Goal: Task Accomplishment & Management: Use online tool/utility

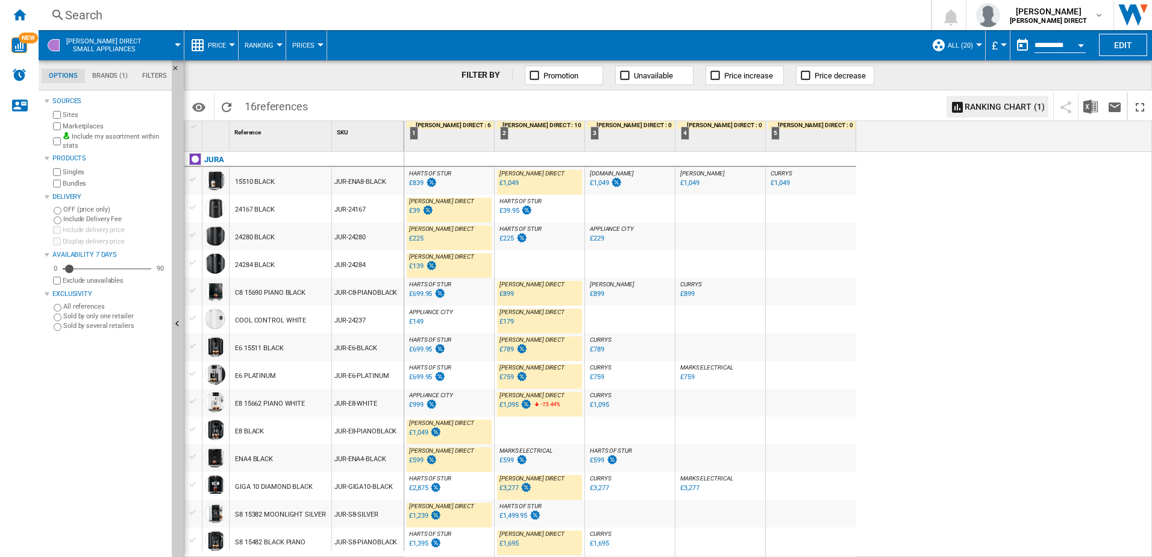
scroll to position [53, 0]
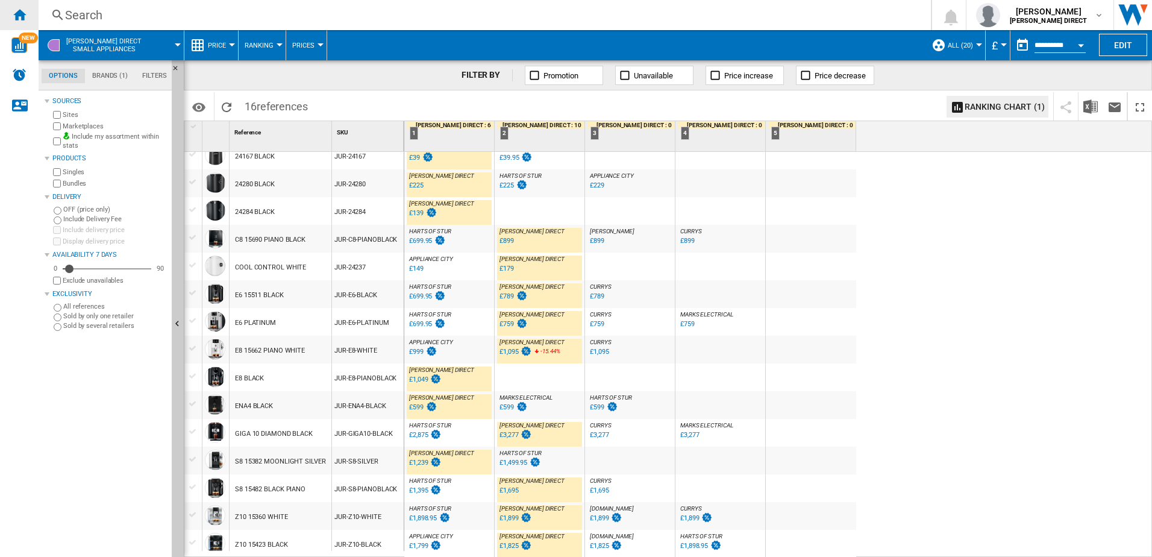
click at [31, 20] on div "Home" at bounding box center [19, 15] width 39 height 30
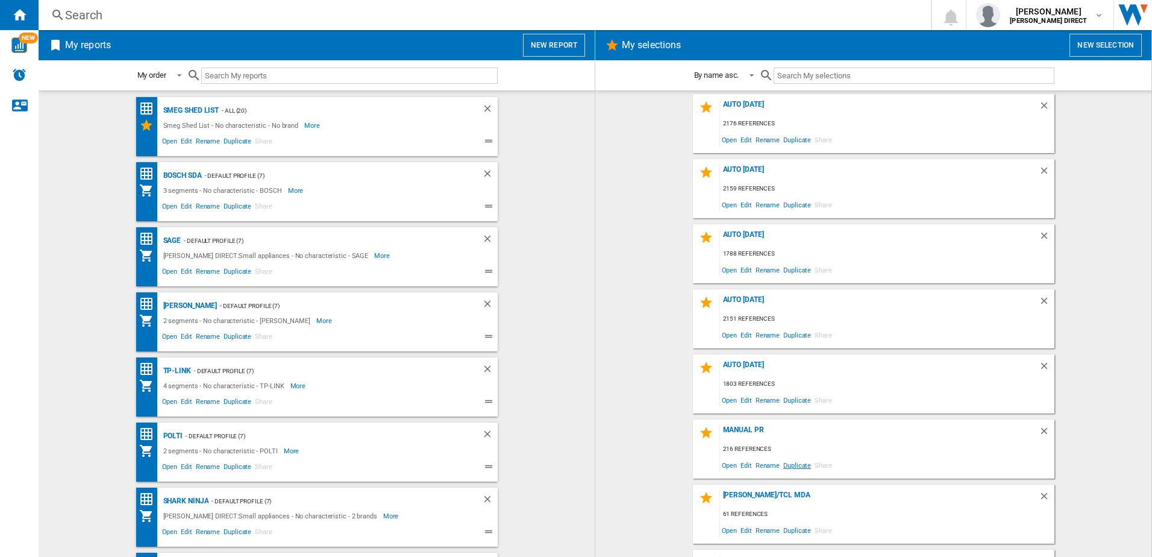
scroll to position [120, 0]
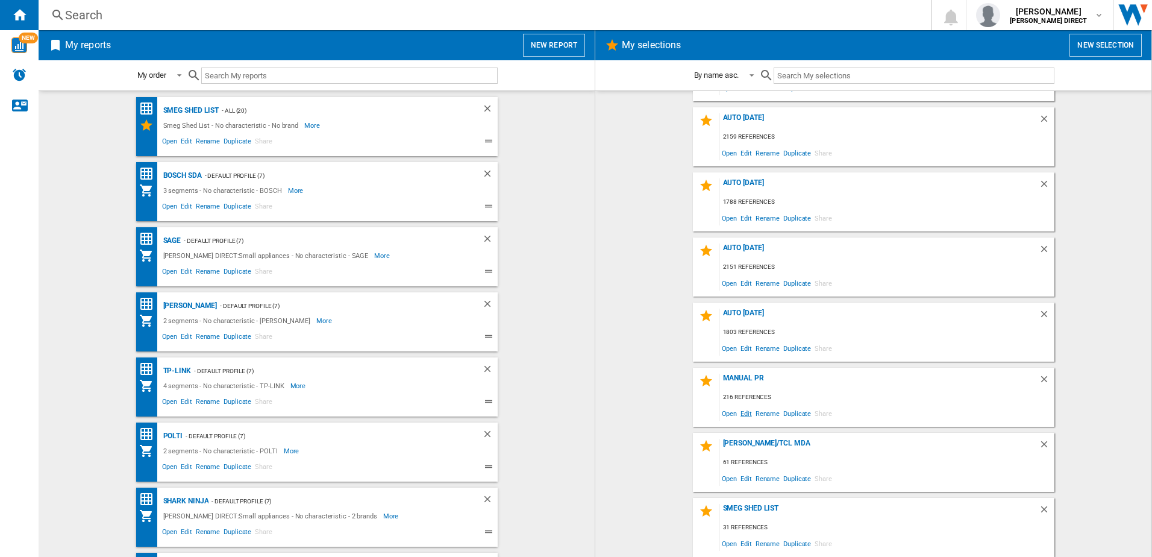
click at [742, 411] on span "Edit" at bounding box center [746, 413] width 15 height 16
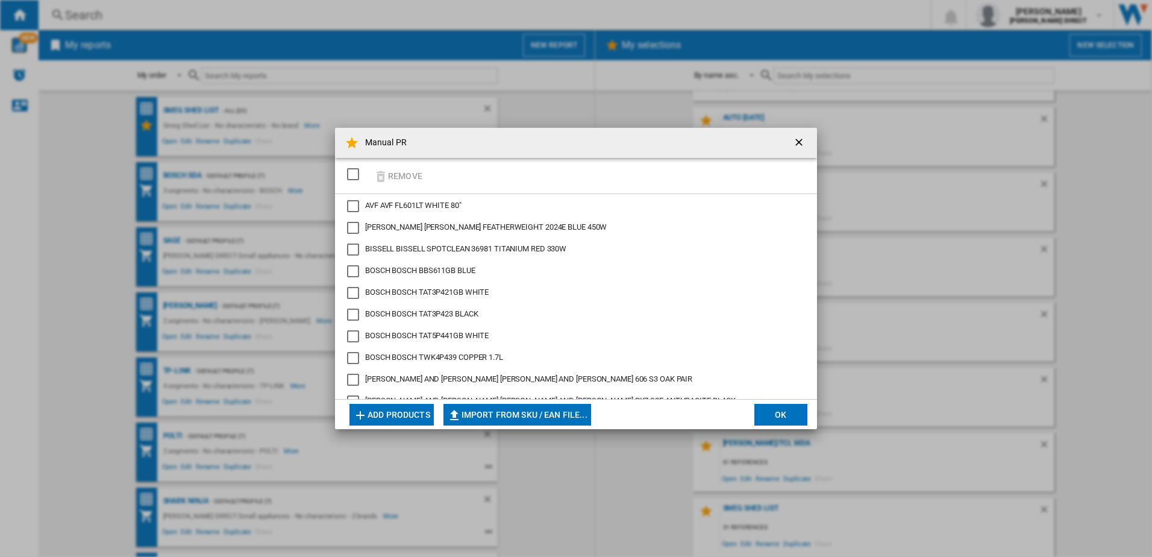
click at [349, 177] on div "SELECTIONS.EDITION_POPUP.SELECT_DESELECT" at bounding box center [353, 174] width 12 height 12
click at [380, 170] on ng-md-icon "button" at bounding box center [381, 176] width 14 height 14
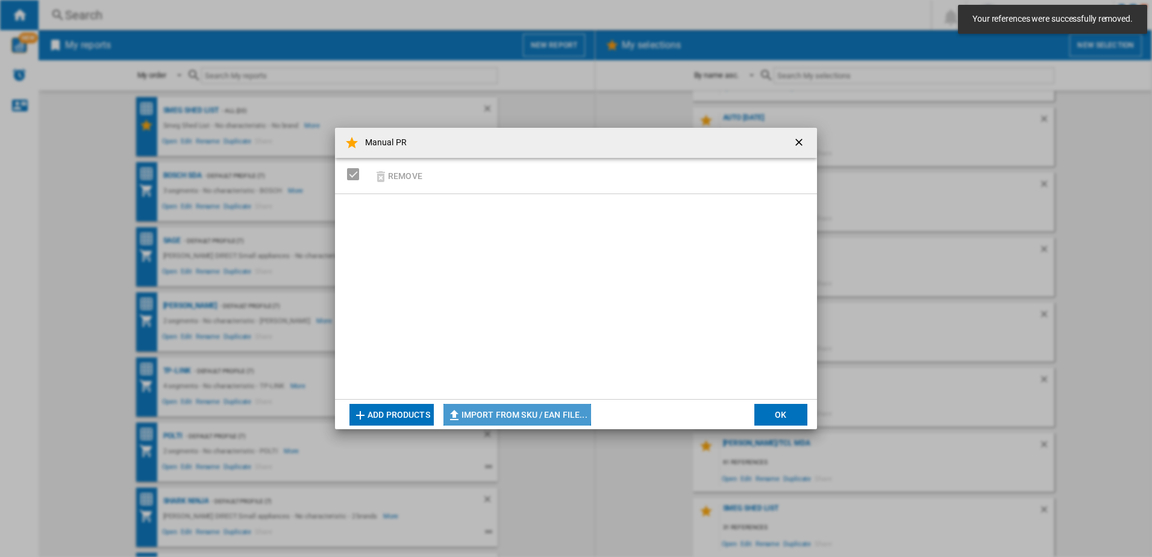
click at [496, 407] on button "Import from SKU / EAN file..." at bounding box center [517, 415] width 148 height 22
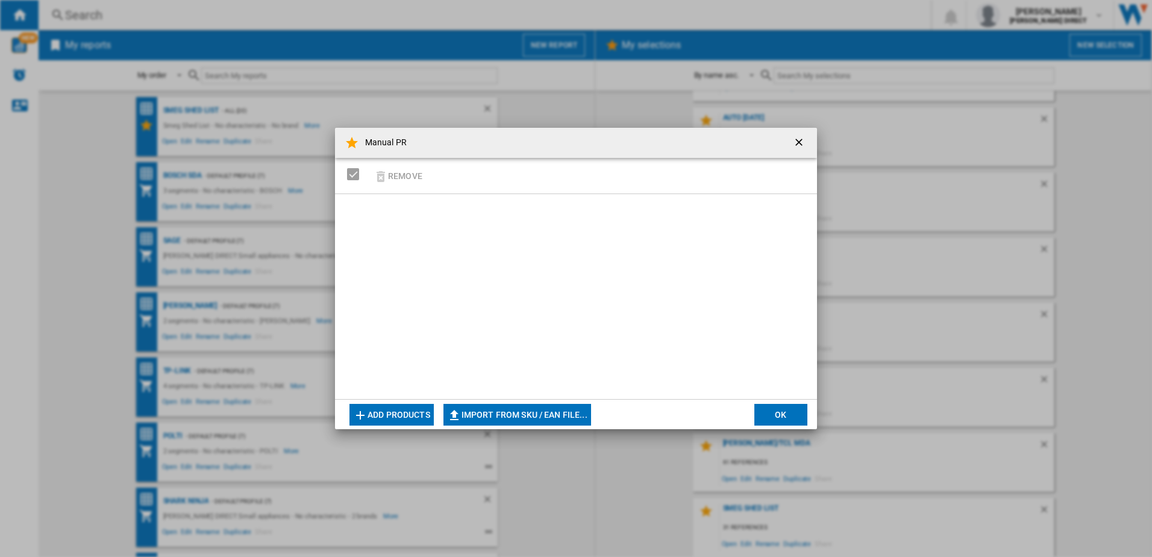
type input "**********"
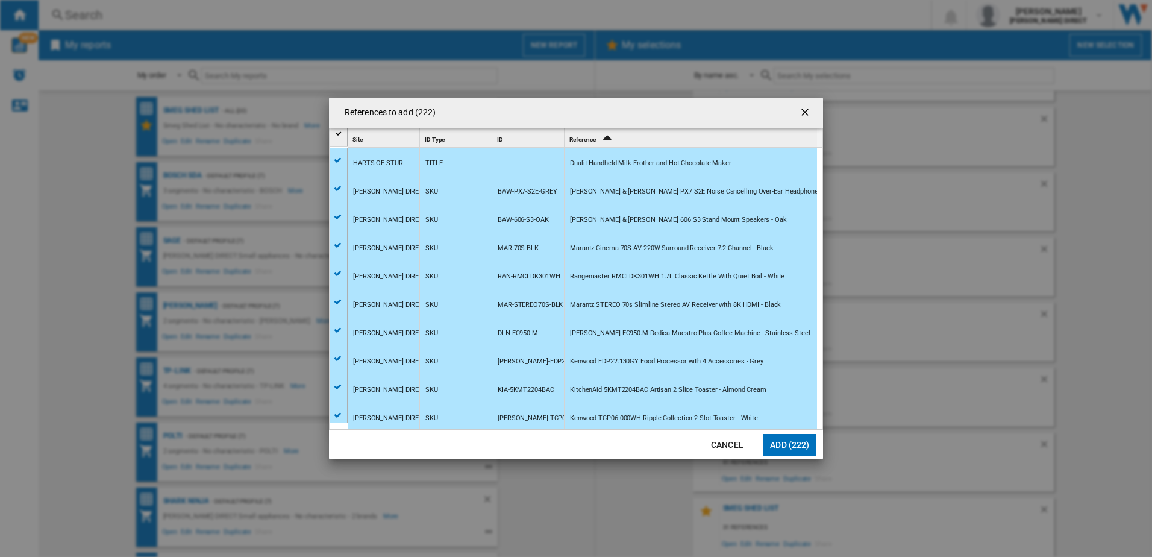
click at [792, 446] on button "Add (222)" at bounding box center [789, 445] width 53 height 22
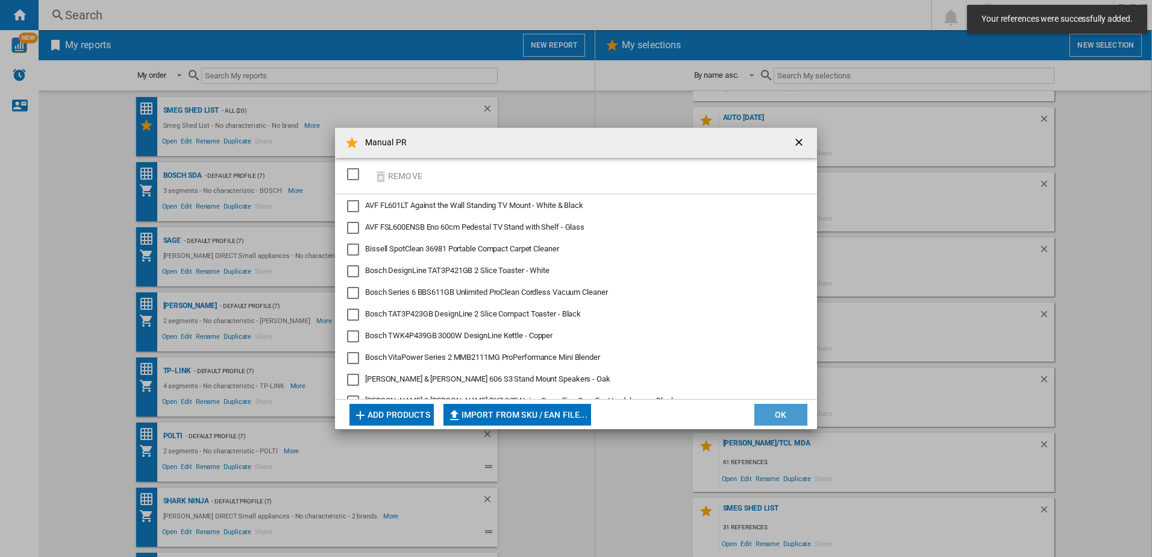
click at [780, 417] on button "OK" at bounding box center [780, 415] width 53 height 22
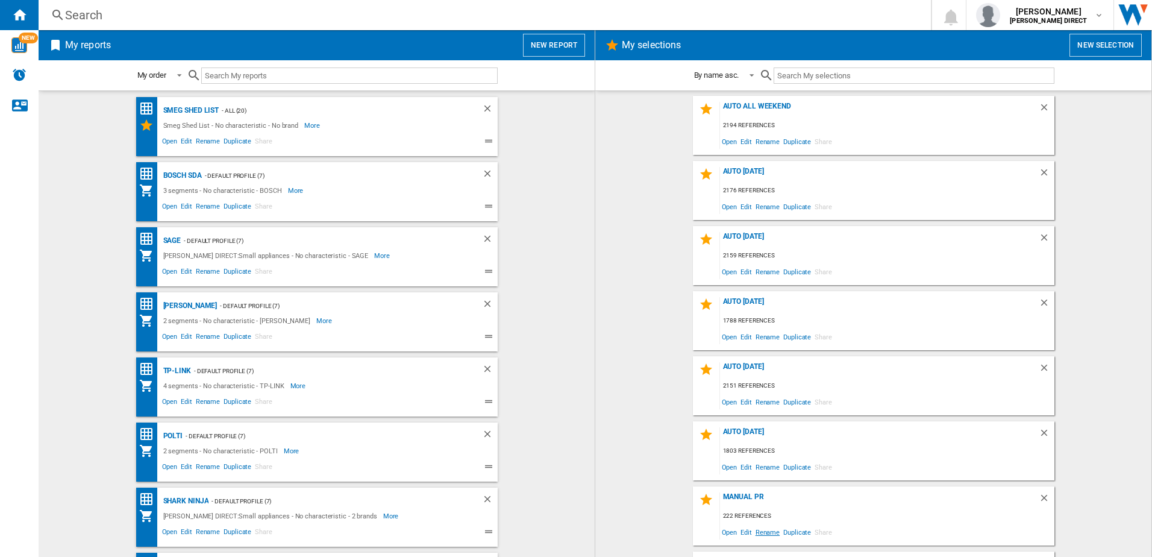
scroll to position [0, 0]
click at [746, 495] on div "Manual PR" at bounding box center [879, 501] width 319 height 16
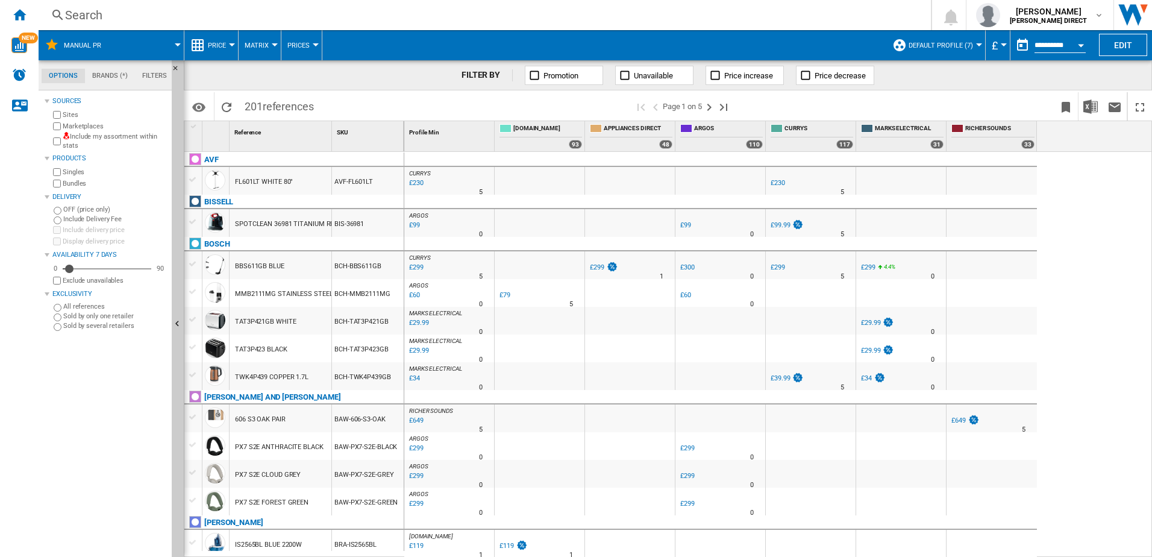
click at [131, 137] on label "Include my assortment within stats" at bounding box center [115, 141] width 104 height 19
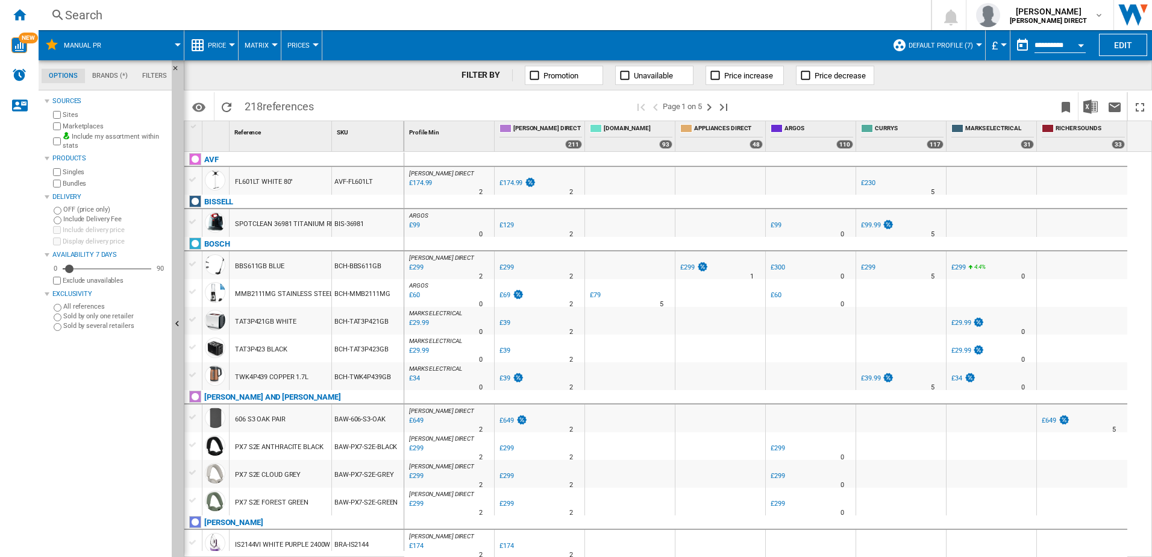
click at [269, 45] on button "Matrix" at bounding box center [260, 45] width 30 height 30
click at [276, 102] on span "Ranking" at bounding box center [264, 103] width 33 height 11
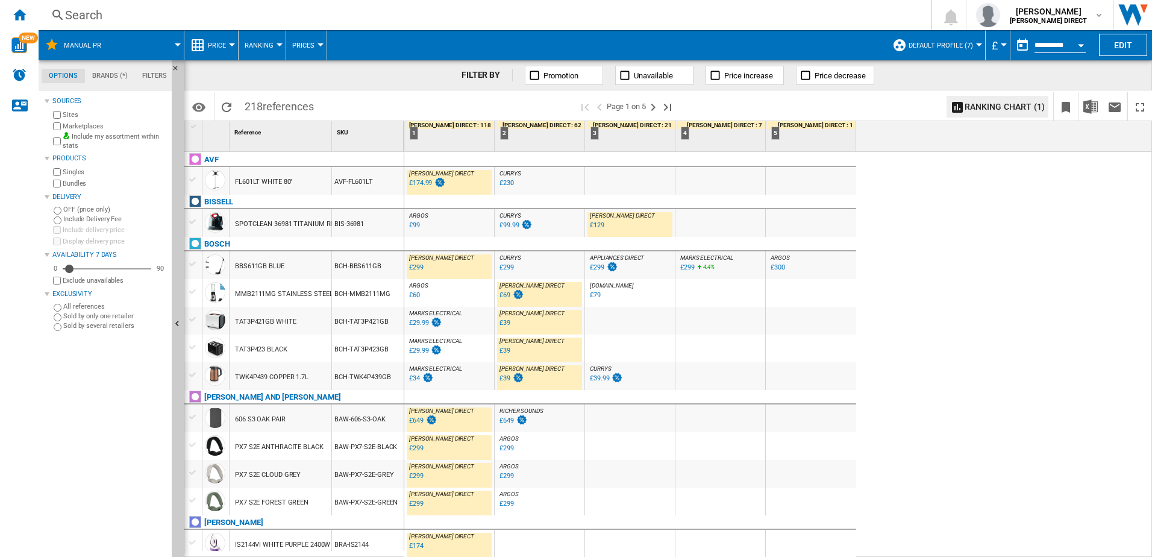
click at [416, 266] on div "£299" at bounding box center [416, 267] width 14 height 8
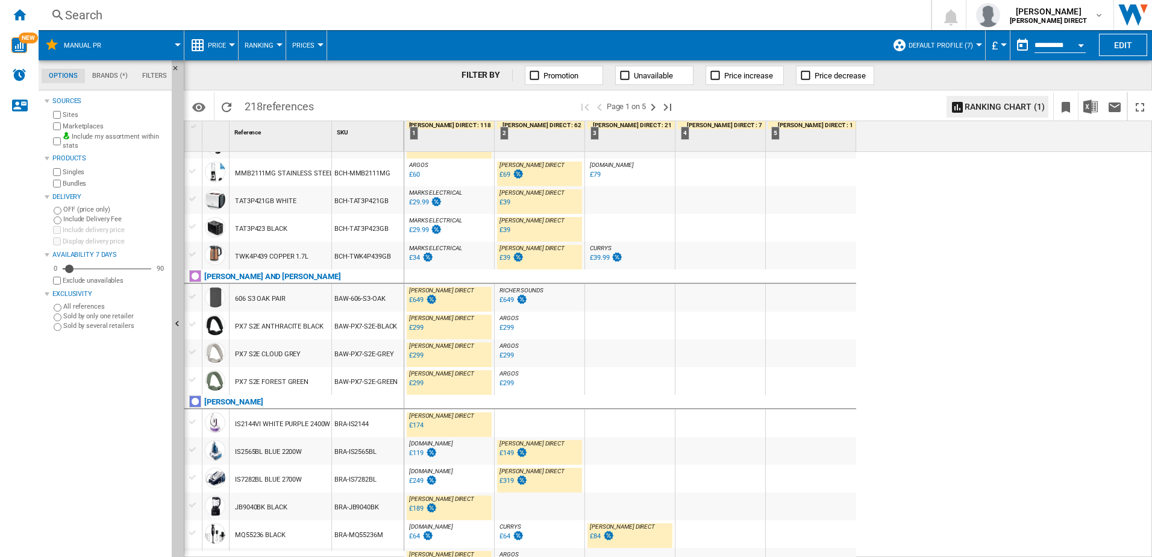
scroll to position [301, 0]
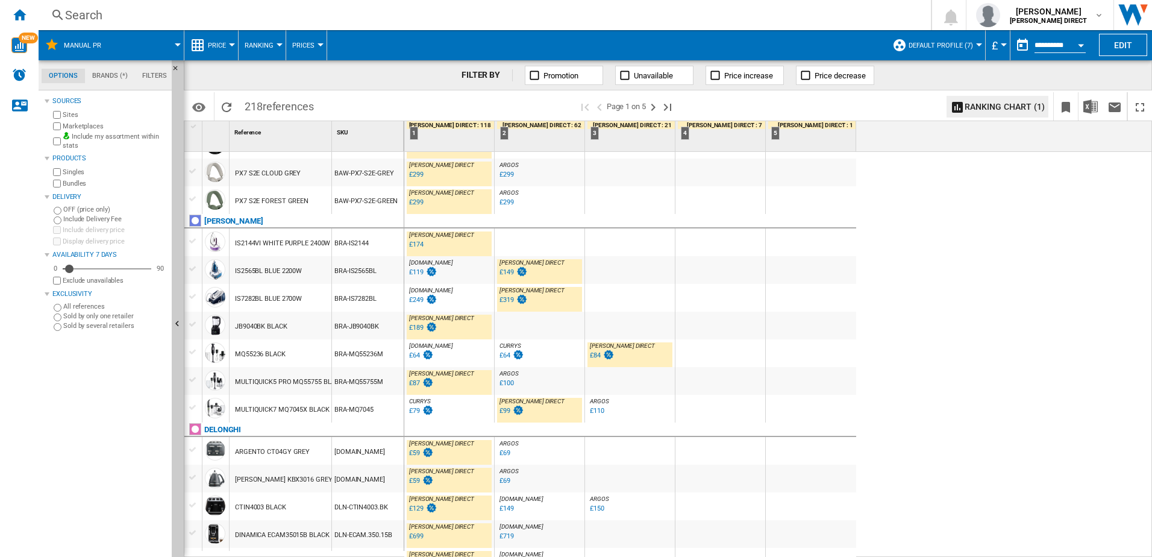
click at [413, 247] on div "£174" at bounding box center [416, 244] width 14 height 8
click at [419, 327] on div "£189" at bounding box center [416, 328] width 14 height 8
click at [943, 48] on span "Default profile (7)" at bounding box center [940, 46] width 64 height 8
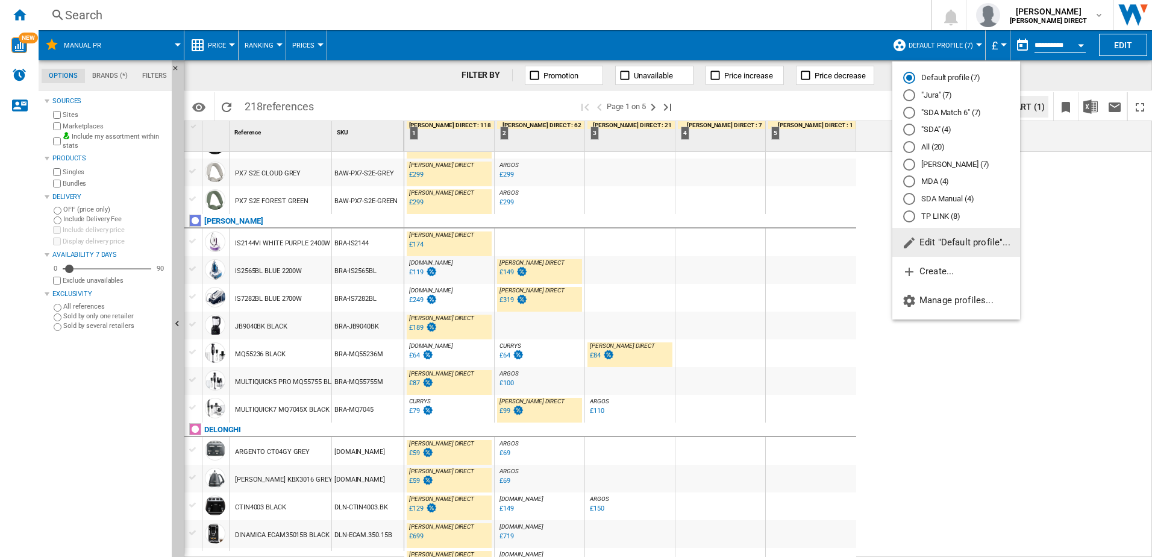
click at [818, 41] on md-backdrop at bounding box center [576, 278] width 1152 height 557
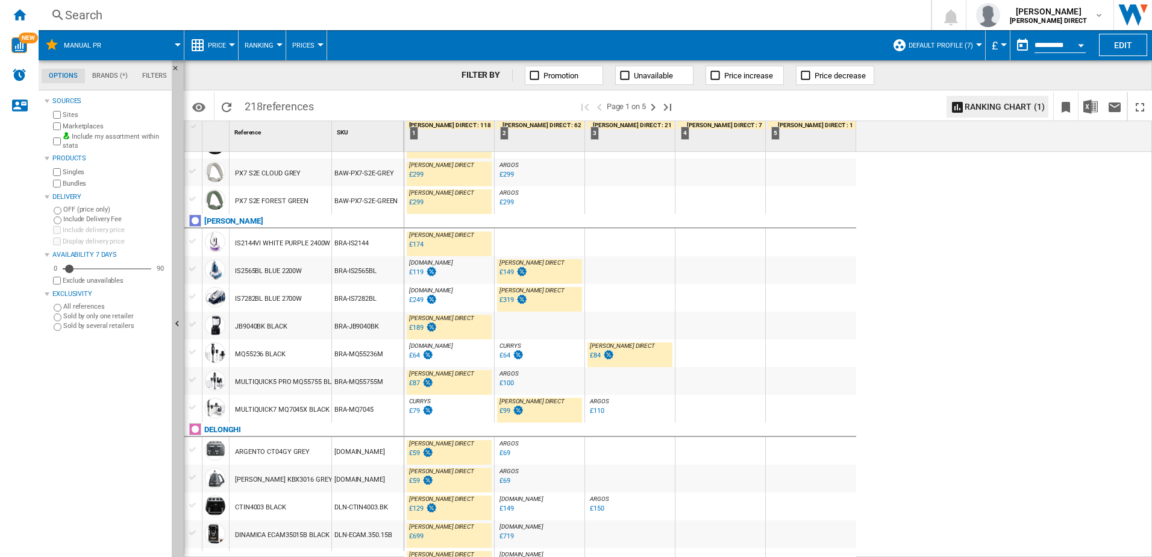
click at [84, 123] on label "Marketplaces" at bounding box center [115, 126] width 104 height 9
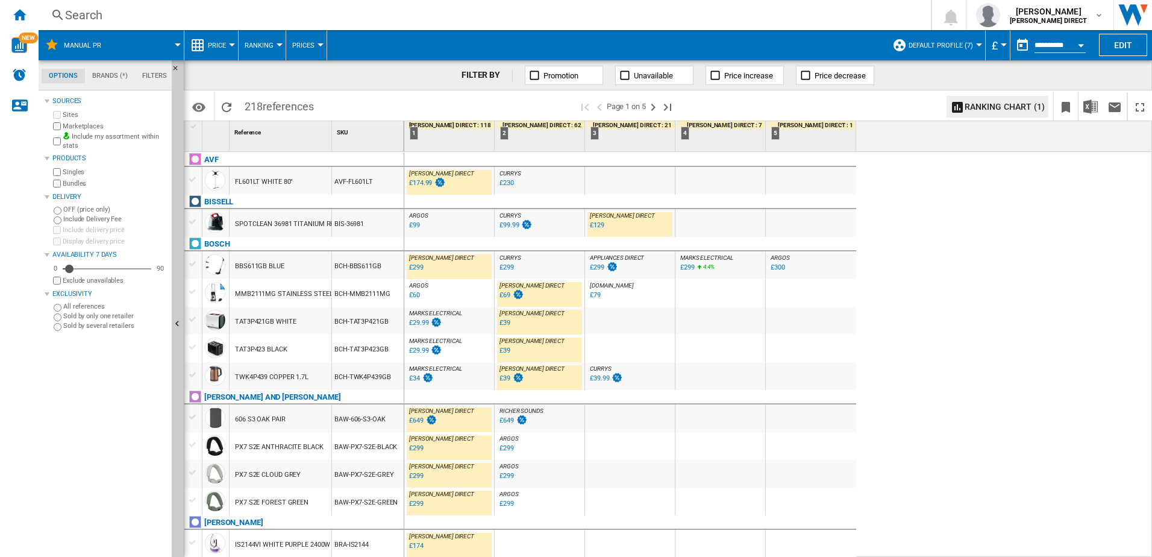
click at [81, 183] on label "Bundles" at bounding box center [115, 183] width 104 height 9
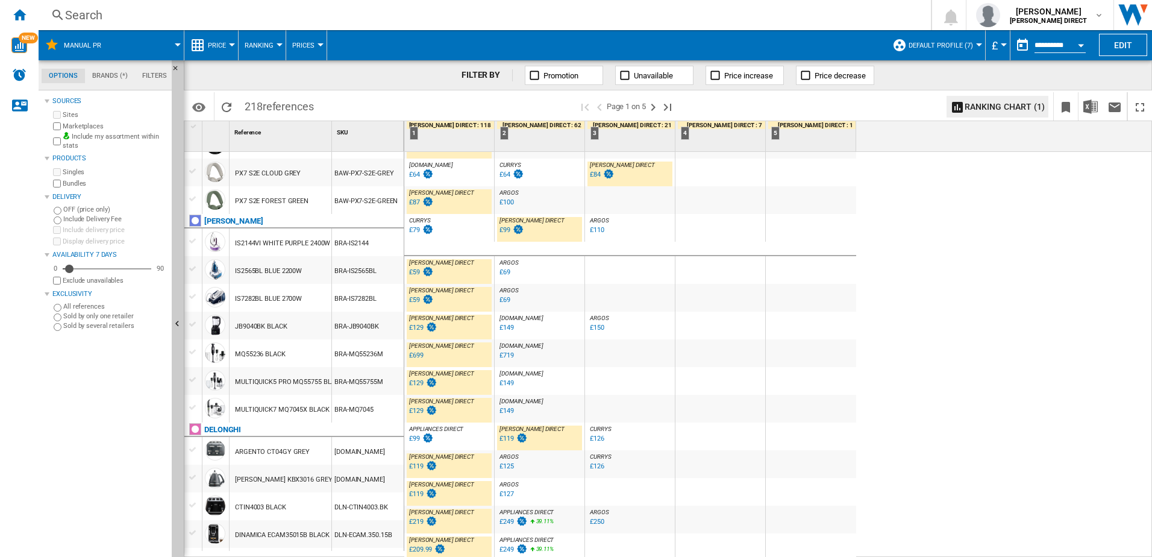
scroll to position [482, 0]
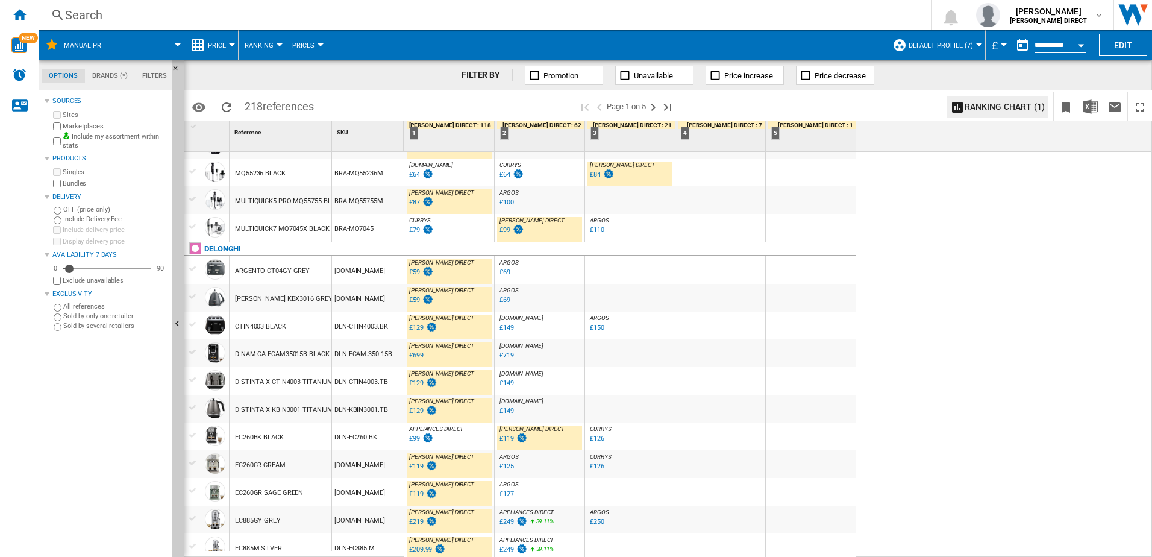
click at [419, 272] on div "£59" at bounding box center [414, 272] width 11 height 8
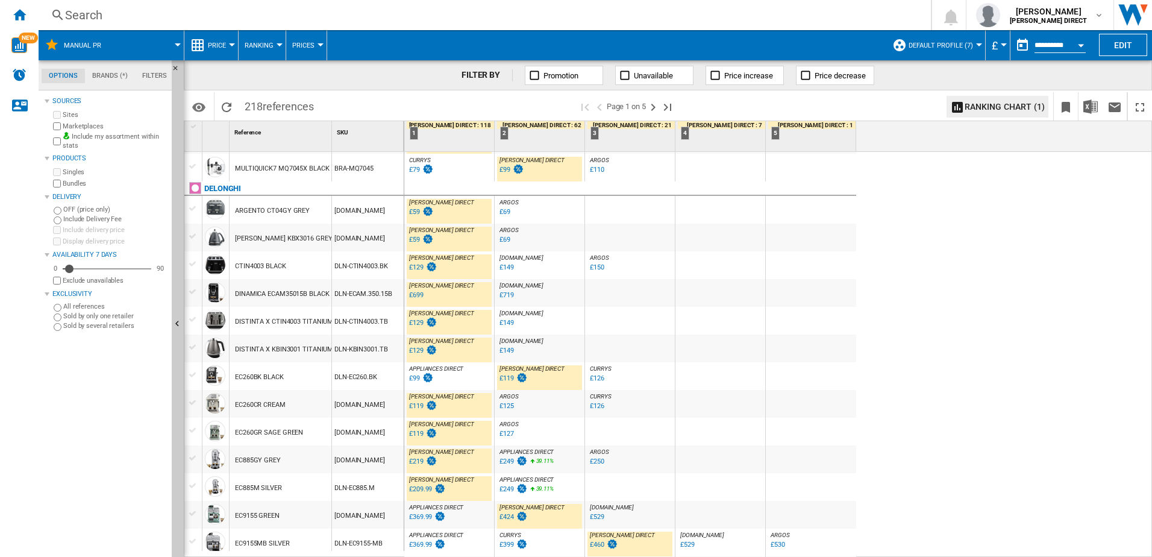
click at [416, 270] on div "£129" at bounding box center [416, 267] width 14 height 8
click at [413, 353] on div "£129" at bounding box center [416, 350] width 14 height 8
click at [414, 324] on div "£129" at bounding box center [416, 323] width 14 height 8
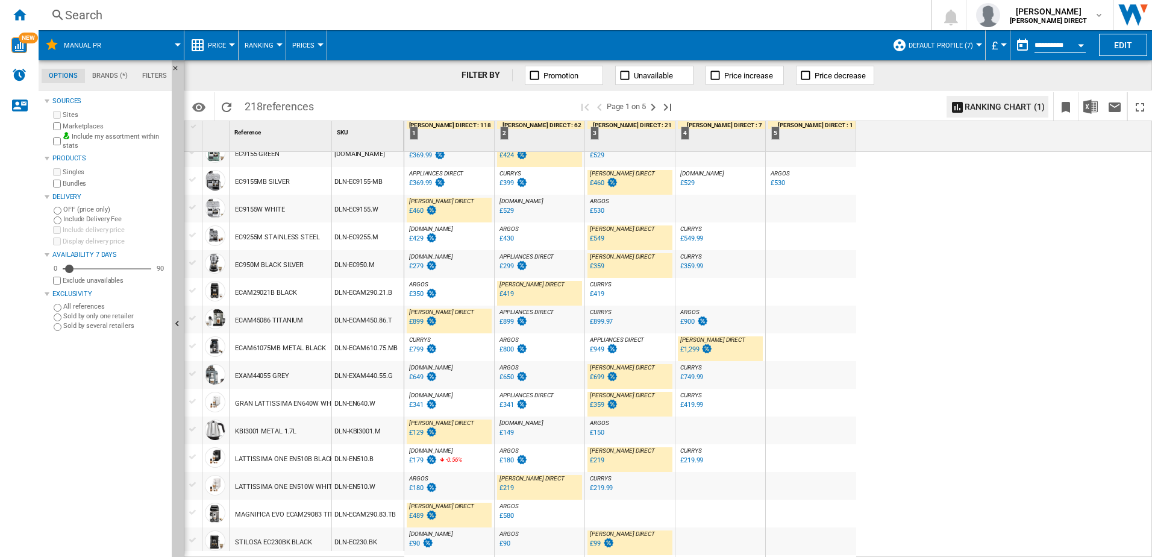
scroll to position [1024, 0]
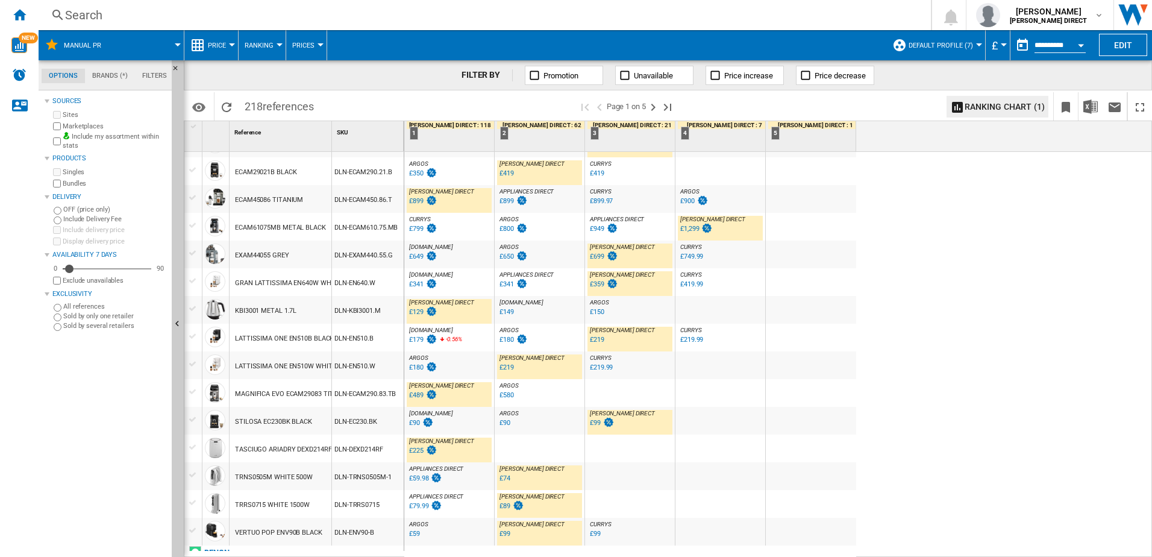
click at [598, 258] on div "£699" at bounding box center [597, 256] width 14 height 8
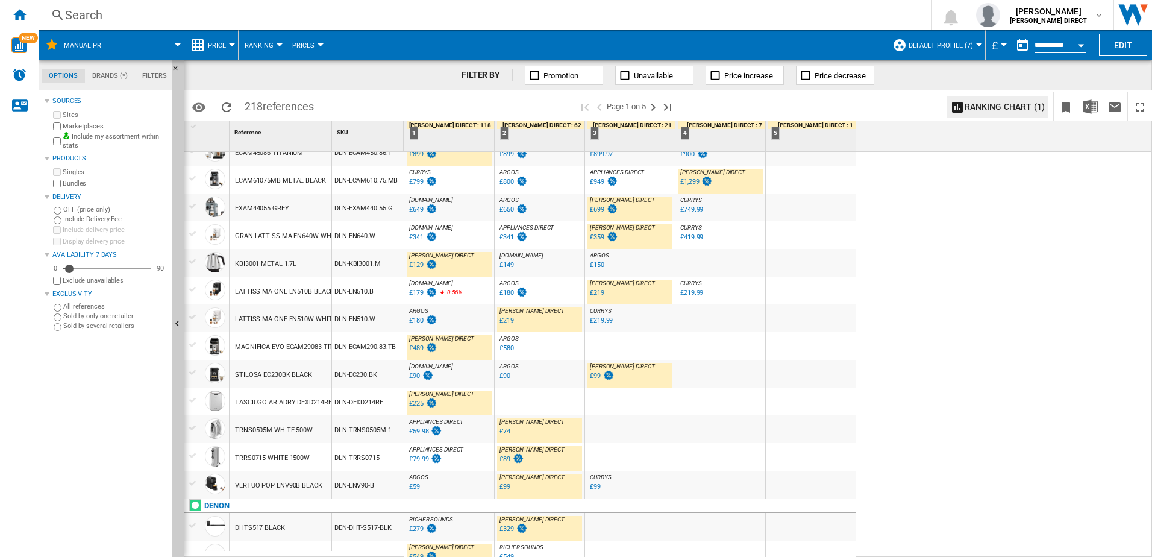
click at [418, 405] on div "£225" at bounding box center [416, 403] width 14 height 8
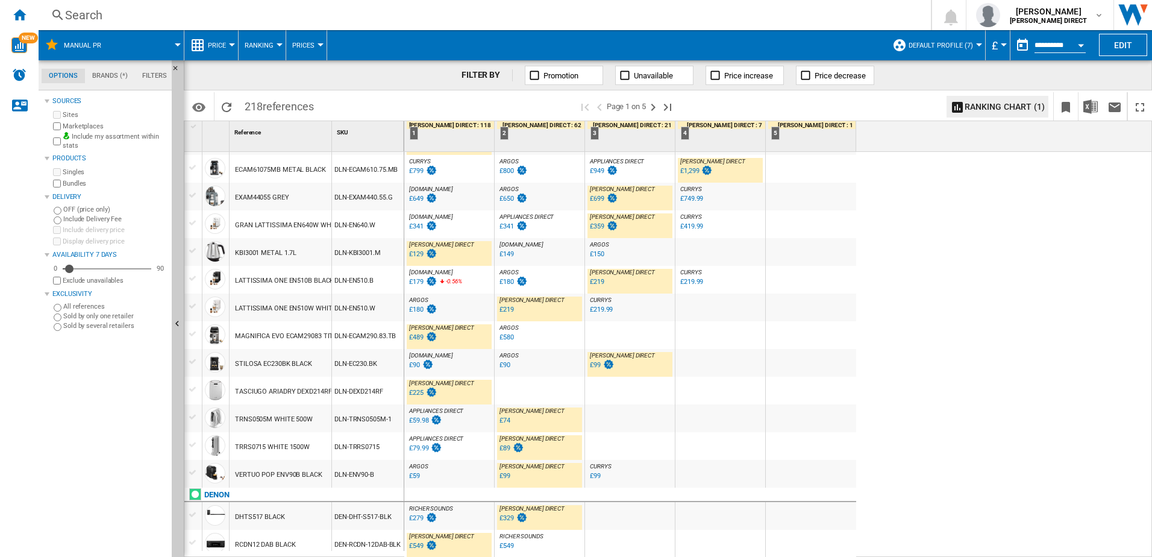
click at [427, 425] on div "£59.98" at bounding box center [424, 420] width 35 height 12
click at [420, 548] on div "£549" at bounding box center [416, 546] width 14 height 8
click at [654, 105] on ng-md-icon "Next page" at bounding box center [653, 107] width 14 height 14
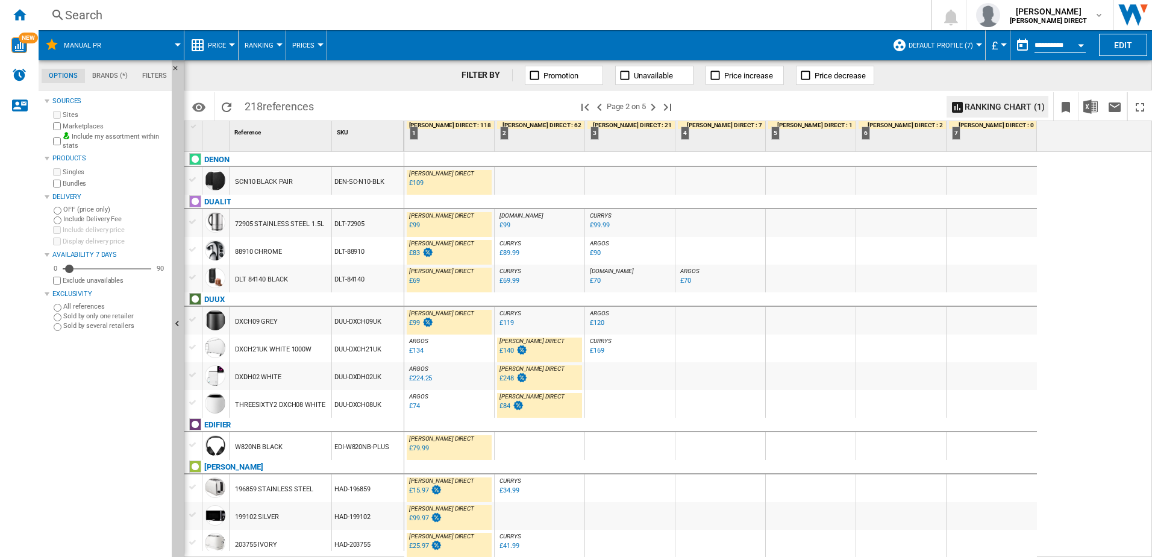
click at [418, 224] on div "£99" at bounding box center [414, 225] width 11 height 8
click at [417, 280] on div "£69" at bounding box center [414, 281] width 11 height 8
click at [417, 324] on div "£99" at bounding box center [414, 323] width 11 height 8
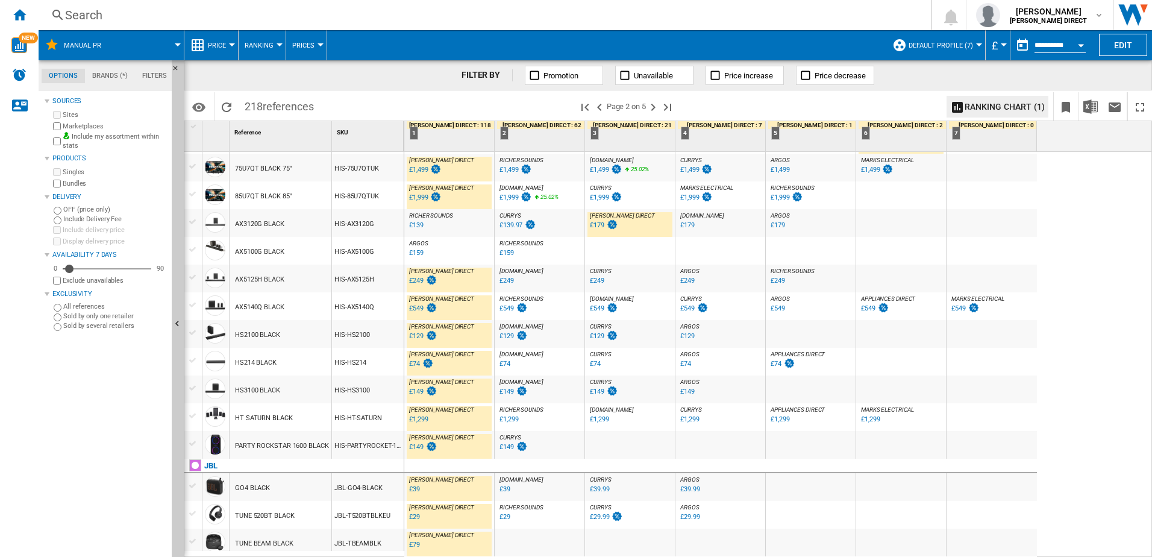
scroll to position [964, 0]
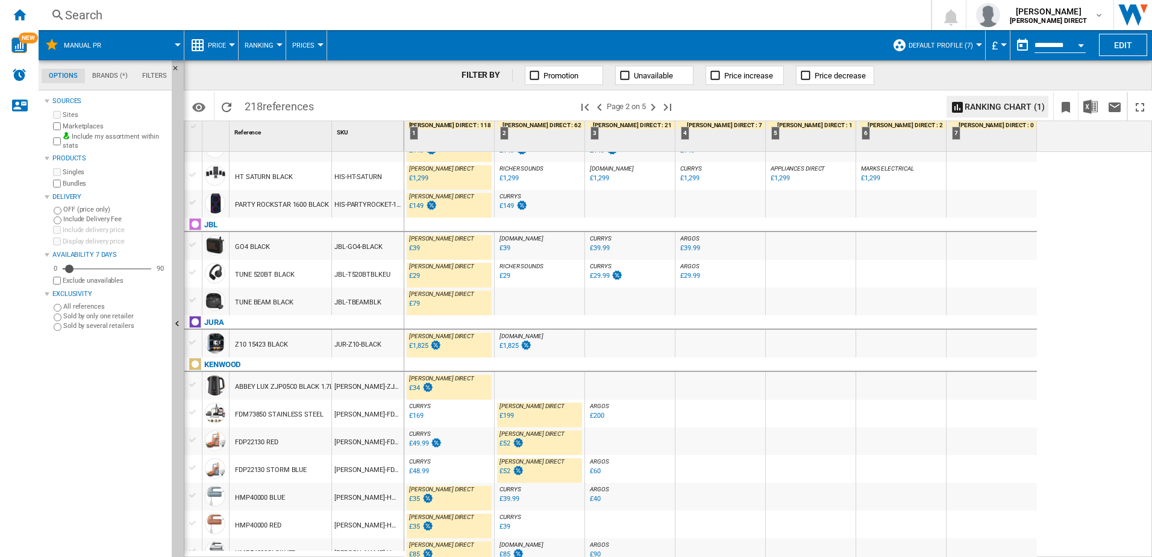
click at [422, 348] on div "£1,825" at bounding box center [418, 346] width 19 height 8
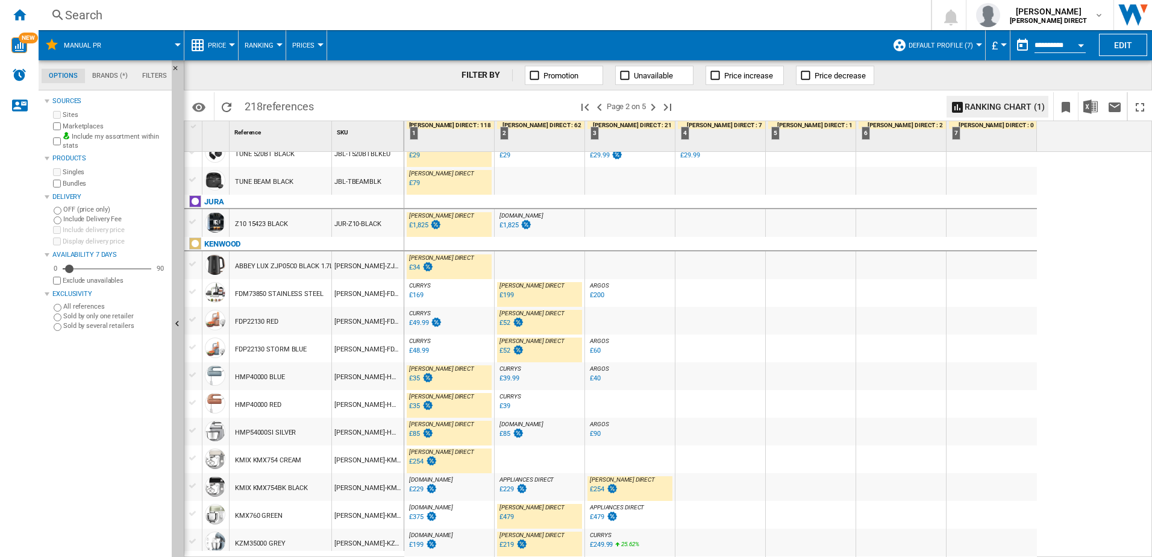
click at [943, 46] on span "Default profile (7)" at bounding box center [940, 46] width 64 height 8
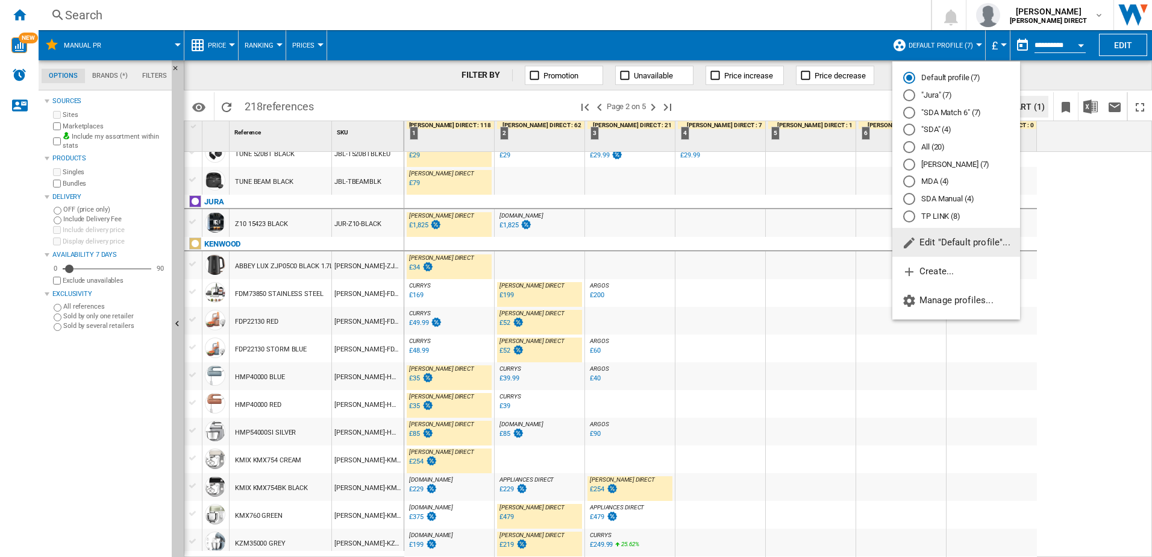
click at [876, 47] on md-backdrop at bounding box center [576, 278] width 1152 height 557
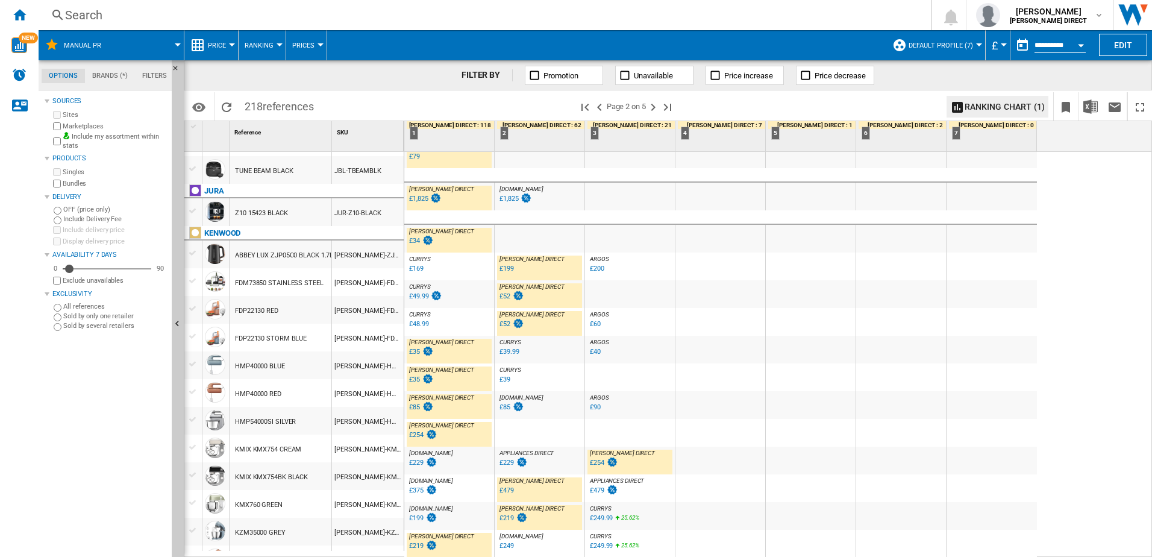
scroll to position [1111, 0]
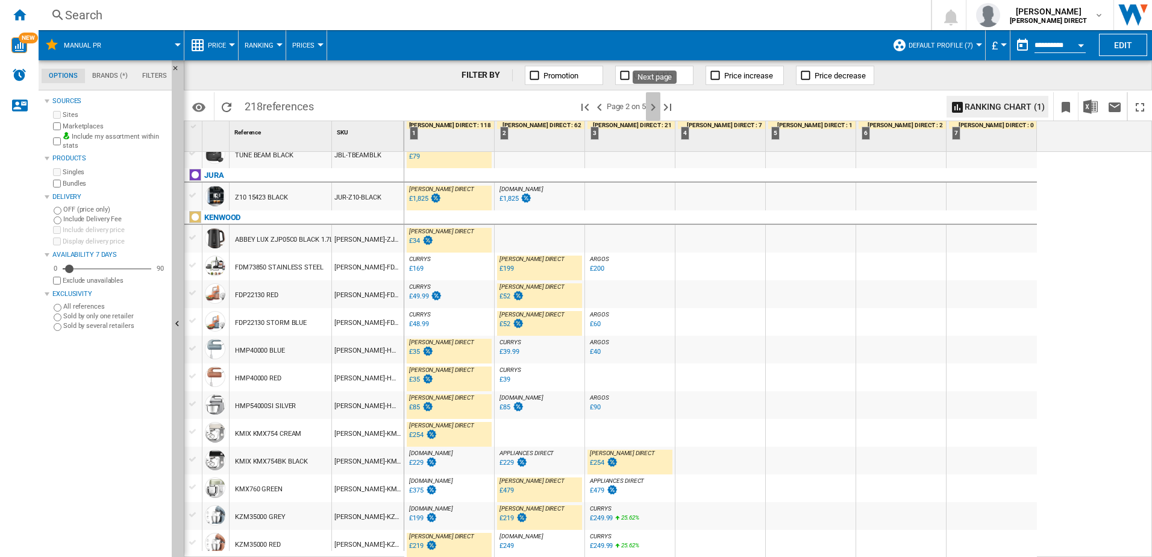
click at [658, 104] on ng-md-icon "Next page" at bounding box center [653, 107] width 14 height 14
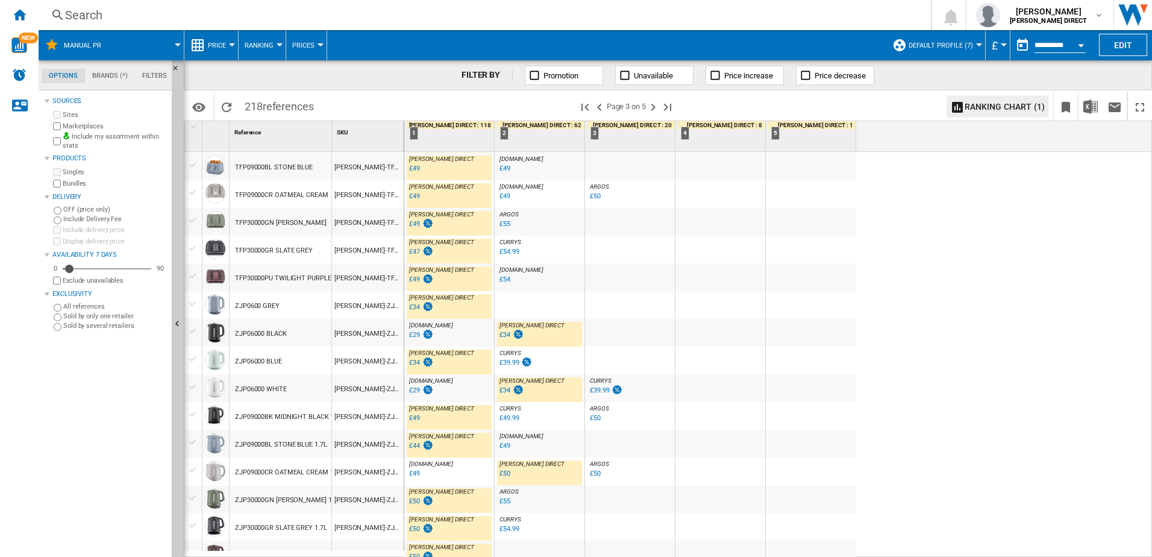
scroll to position [482, 0]
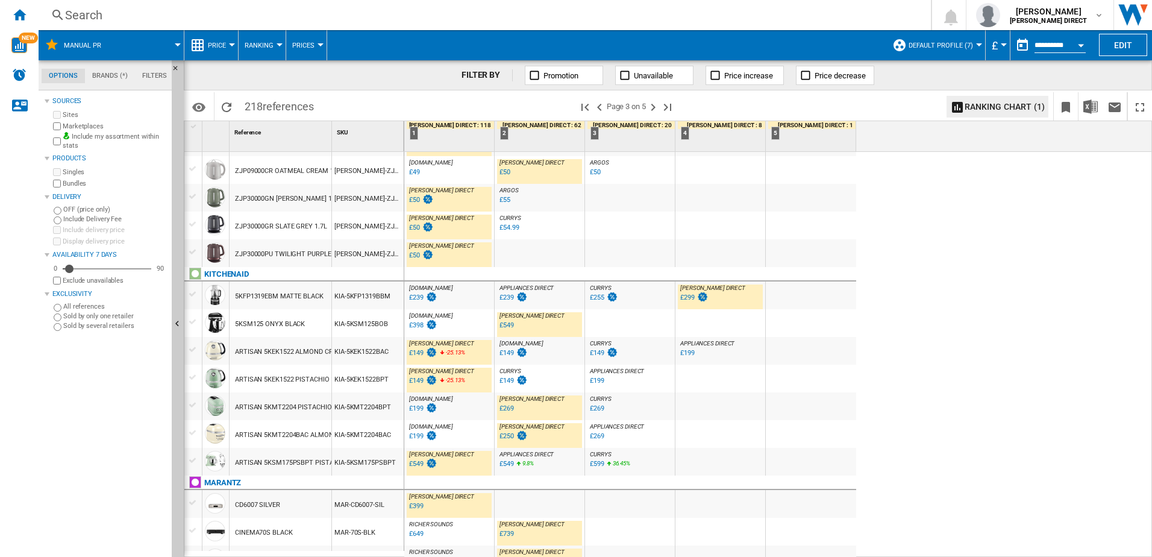
click at [417, 354] on div "£149" at bounding box center [416, 353] width 14 height 8
click at [419, 381] on div "£149" at bounding box center [416, 381] width 14 height 8
click at [509, 407] on div "£269" at bounding box center [506, 408] width 14 height 8
click at [419, 437] on div "£199" at bounding box center [416, 436] width 14 height 8
click at [509, 436] on div "£250" at bounding box center [506, 436] width 14 height 8
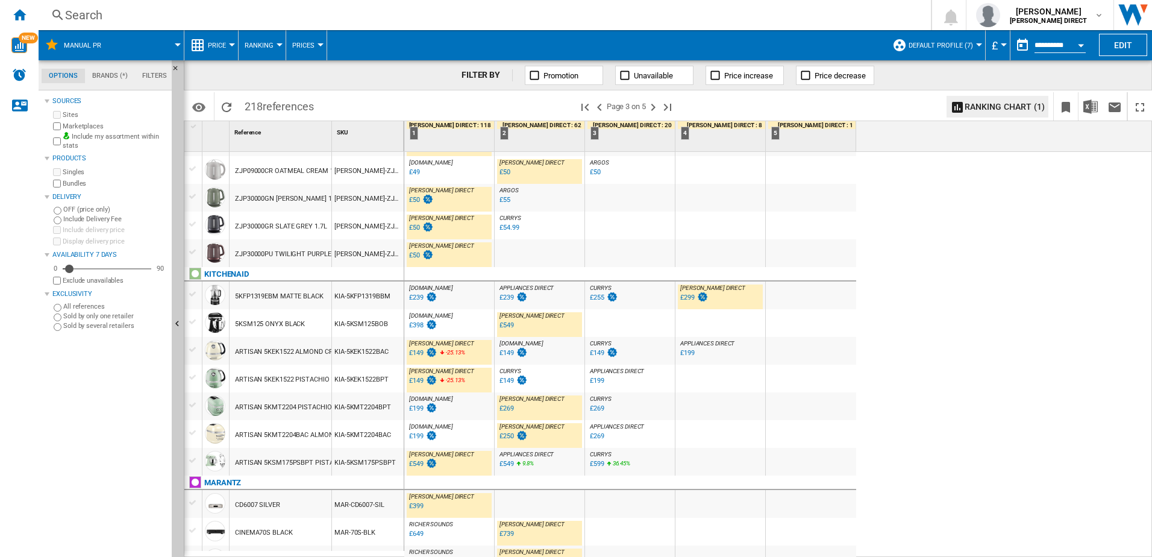
click at [511, 325] on div "£549" at bounding box center [506, 325] width 14 height 8
click at [422, 463] on div "£549" at bounding box center [416, 464] width 14 height 8
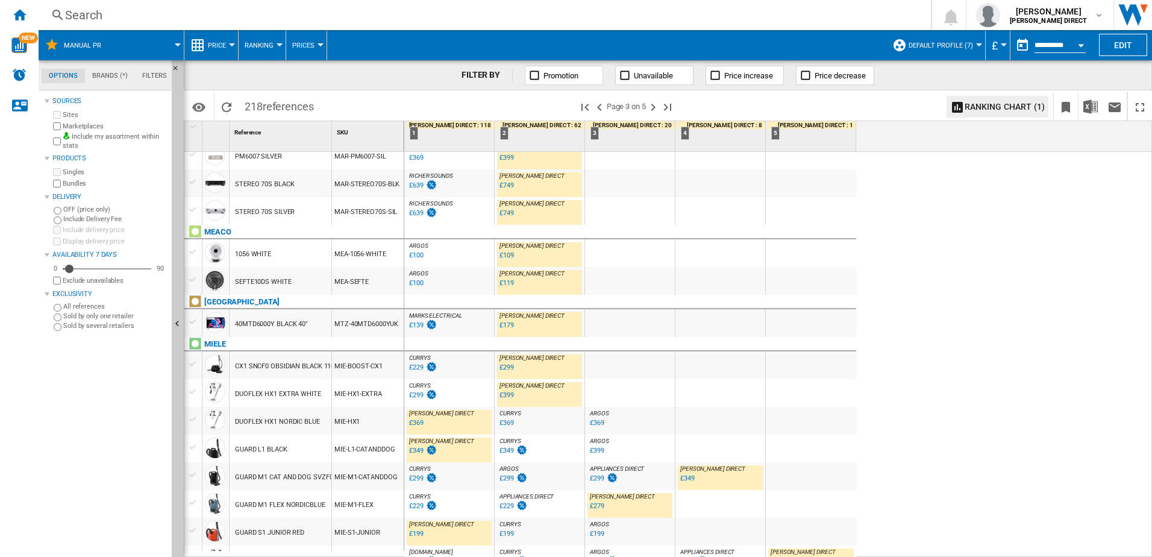
scroll to position [1059, 0]
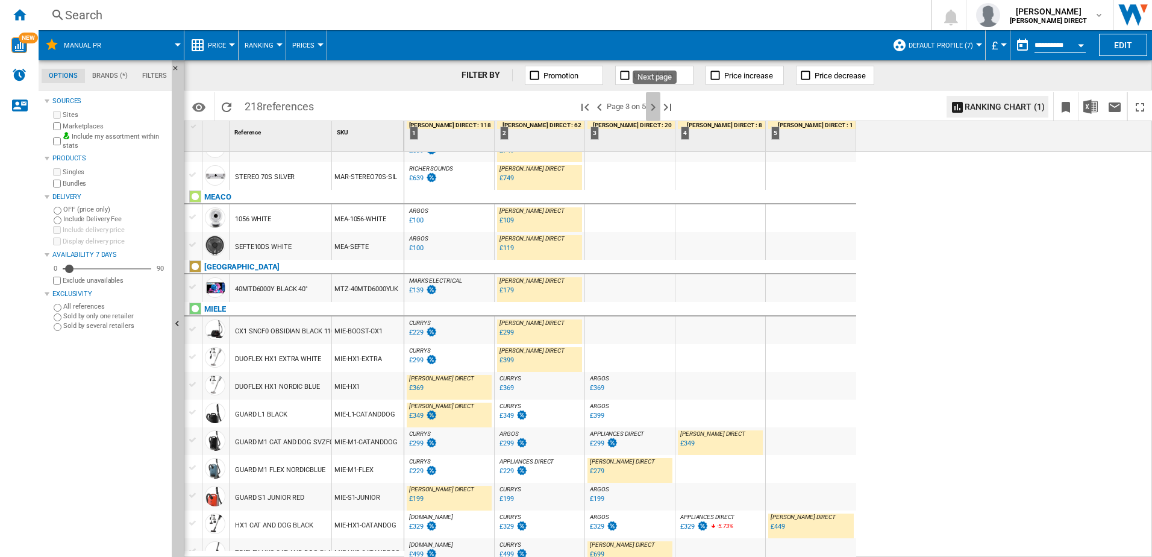
click at [654, 107] on ng-md-icon "Next page" at bounding box center [653, 107] width 14 height 14
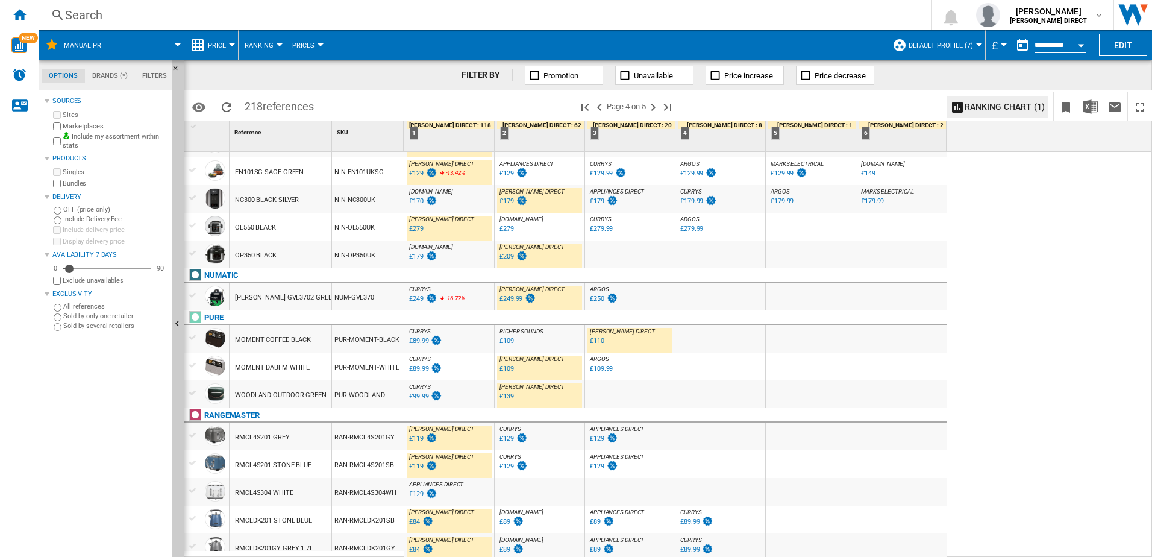
scroll to position [482, 0]
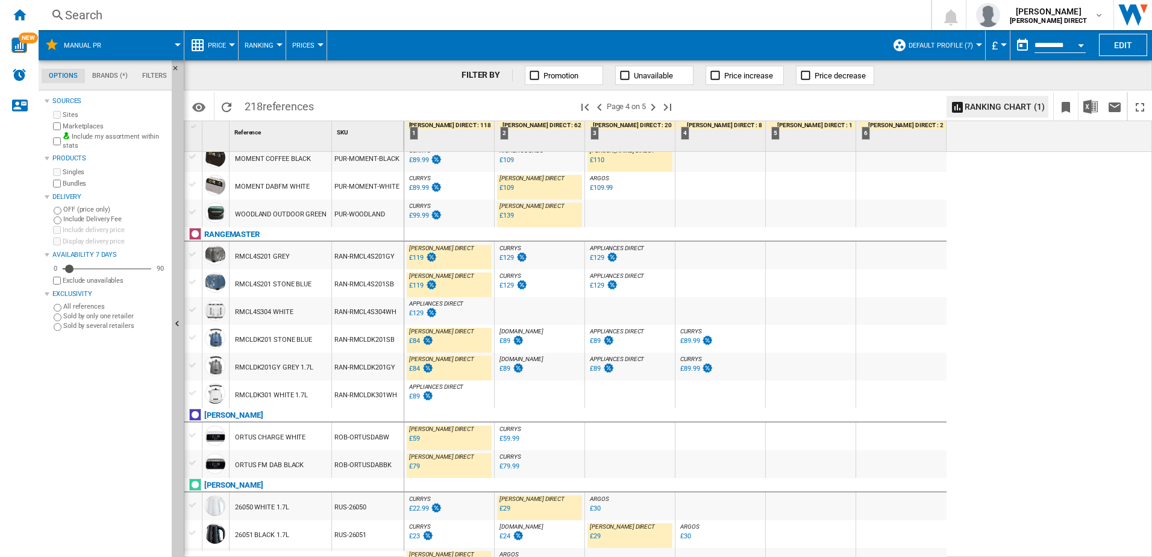
click at [410, 313] on div "£129" at bounding box center [416, 313] width 14 height 8
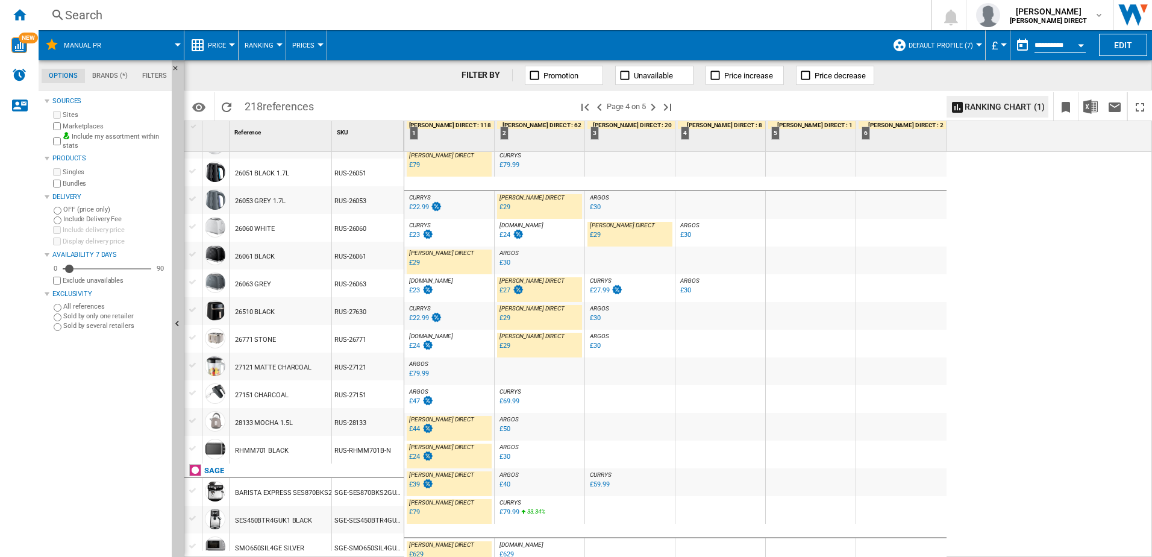
scroll to position [783, 0]
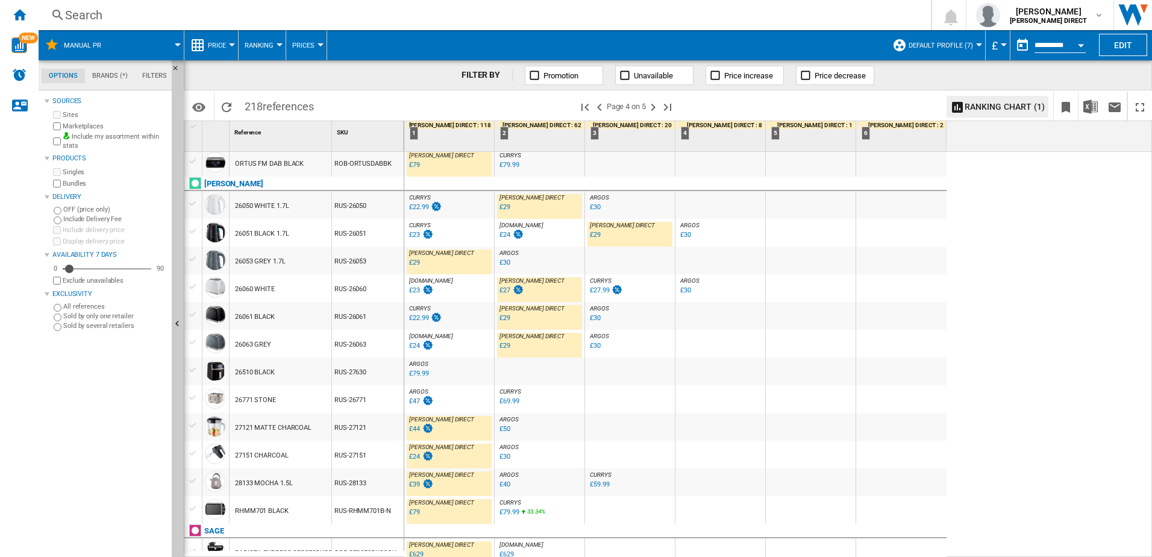
click at [410, 311] on span "CURRYS" at bounding box center [419, 308] width 21 height 7
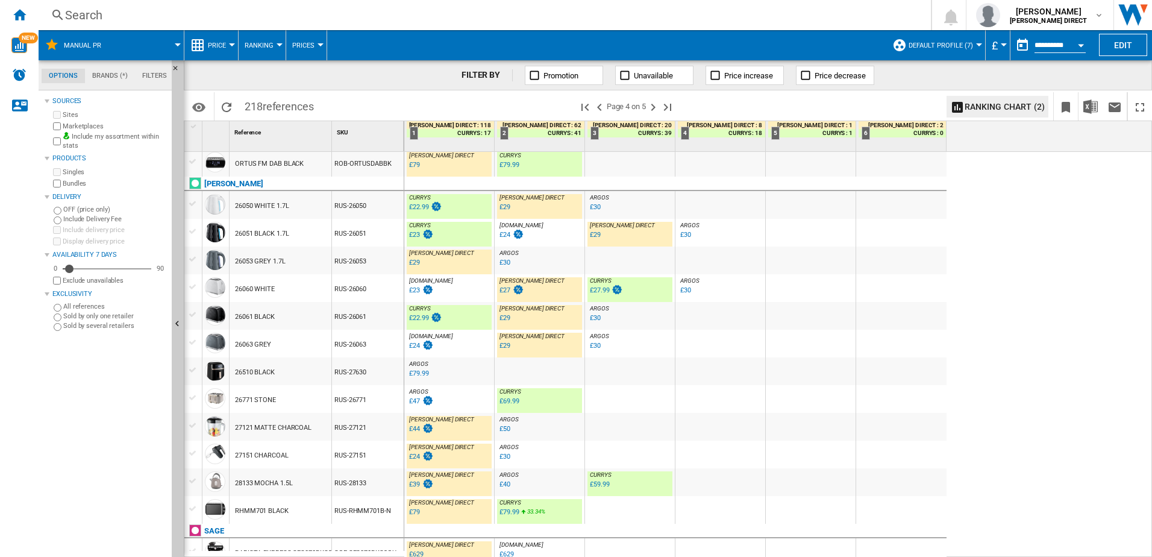
click at [457, 311] on div "CURRYS :" at bounding box center [449, 308] width 85 height 7
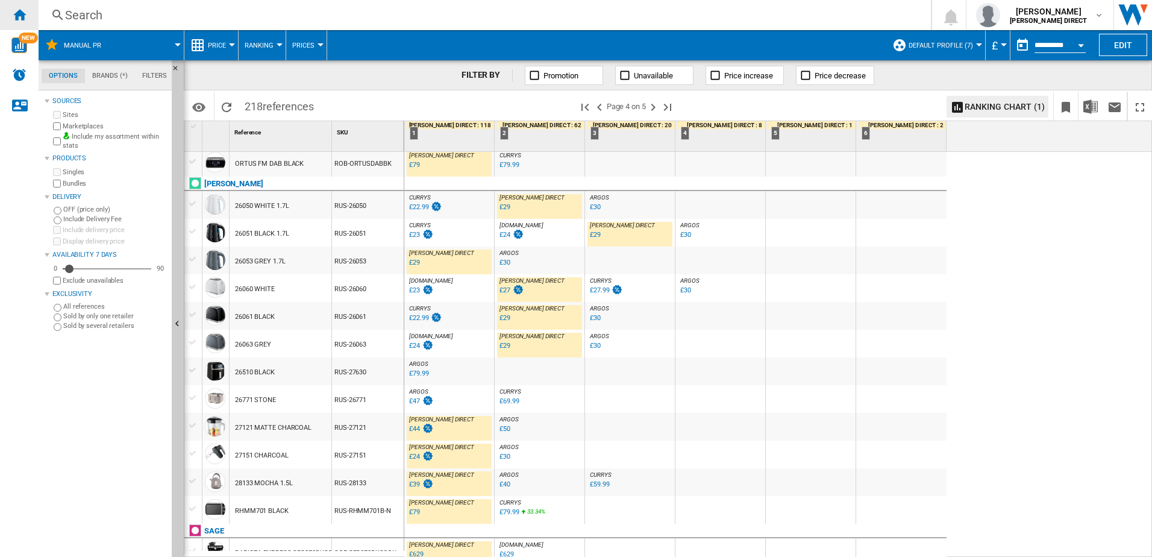
click at [23, 25] on div "Home" at bounding box center [19, 15] width 39 height 30
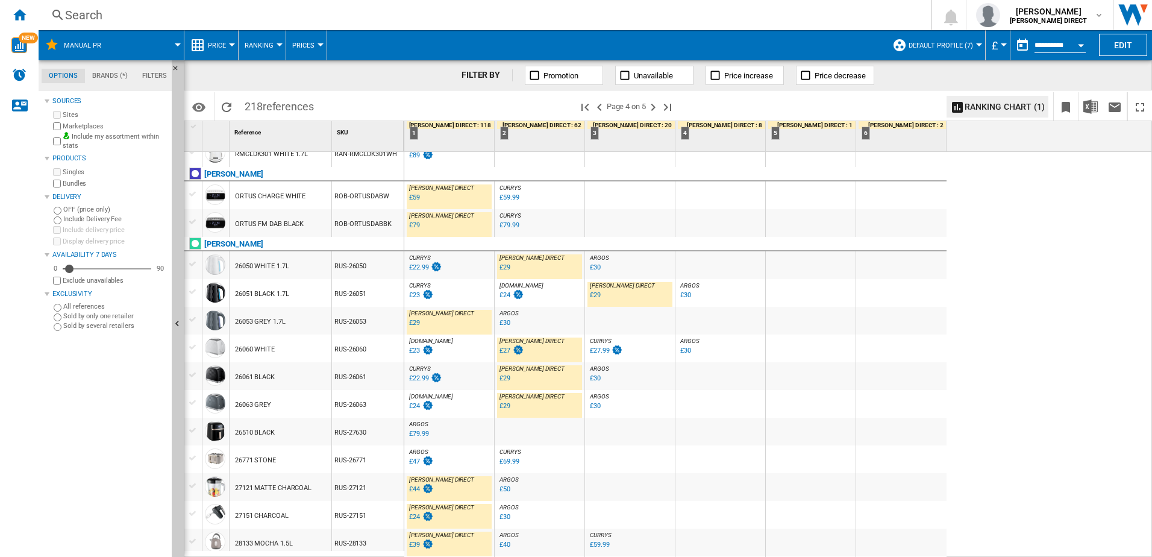
scroll to position [1024, 0]
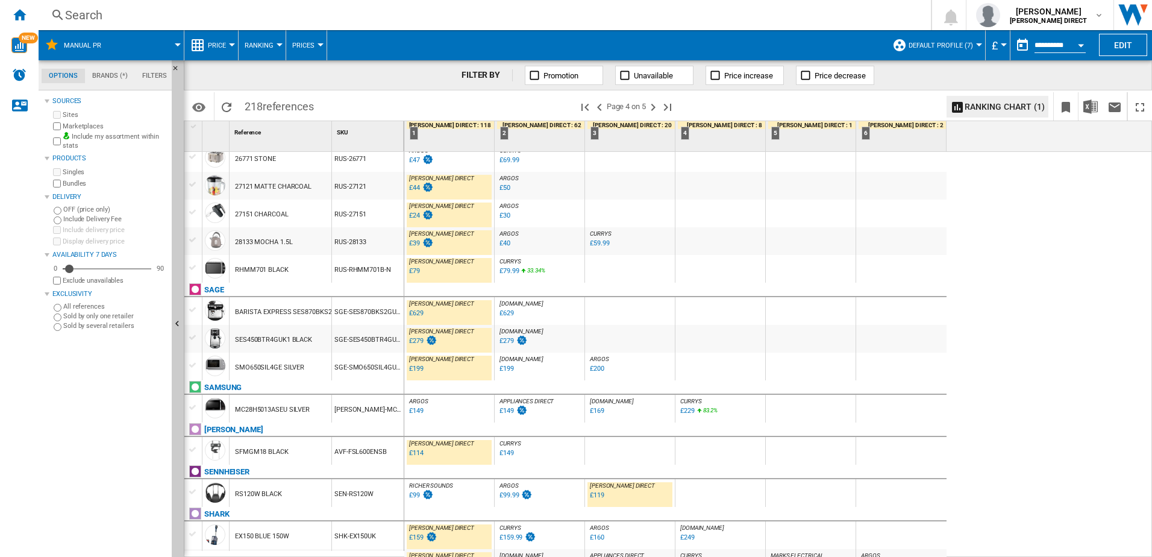
click at [411, 272] on div "£79" at bounding box center [414, 271] width 11 height 8
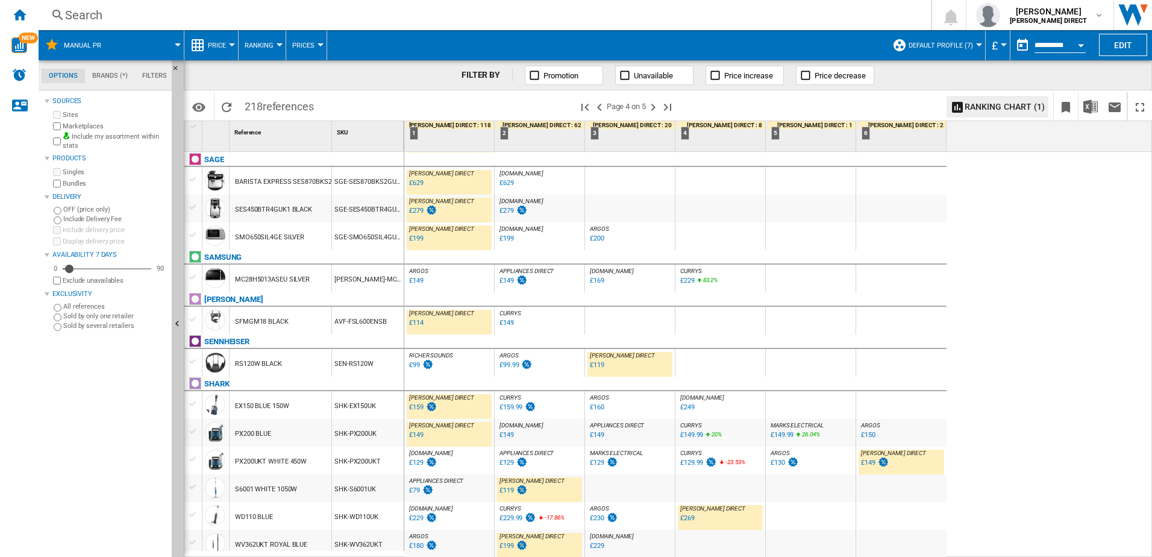
click at [868, 462] on div "£149" at bounding box center [868, 462] width 14 height 8
click at [652, 105] on ng-md-icon "Next page" at bounding box center [653, 107] width 14 height 14
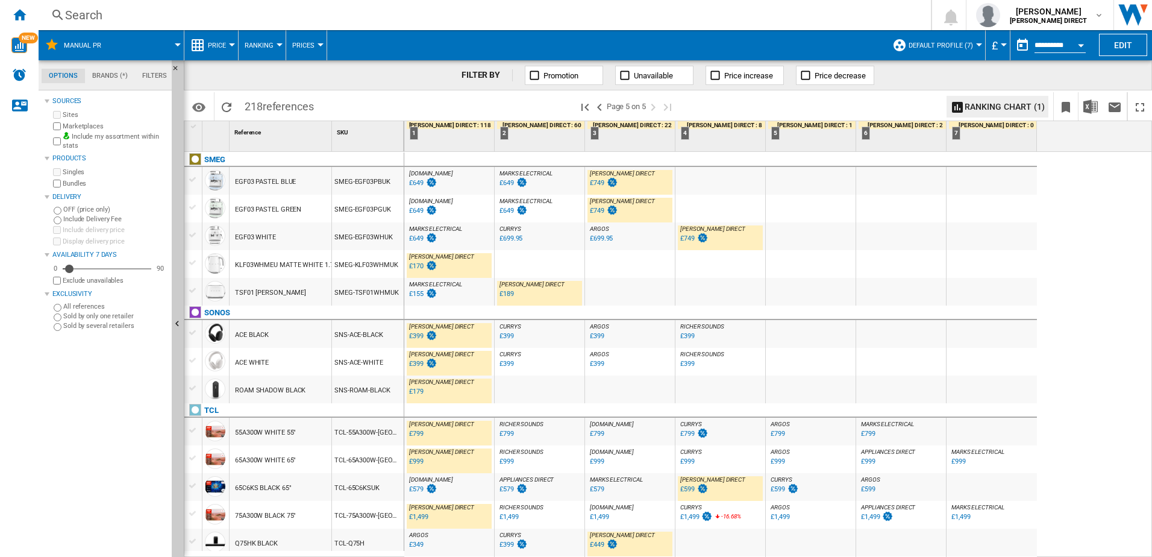
click at [601, 181] on div "£749" at bounding box center [597, 183] width 14 height 8
click at [505, 237] on div "£699.95" at bounding box center [510, 238] width 23 height 8
click at [417, 268] on div "£170" at bounding box center [416, 266] width 14 height 8
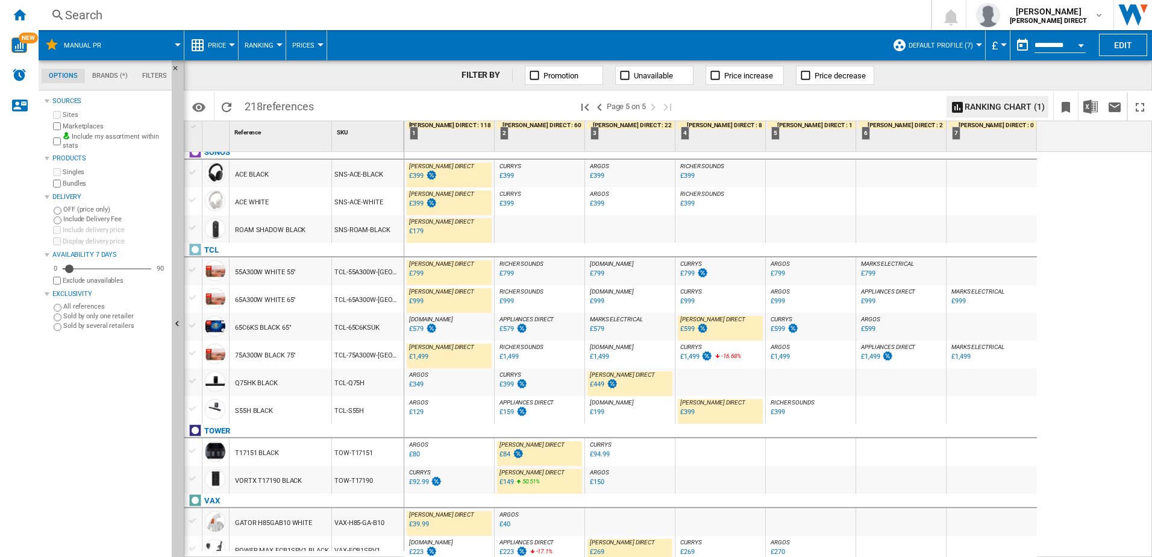
scroll to position [166, 0]
